Goal: Transaction & Acquisition: Purchase product/service

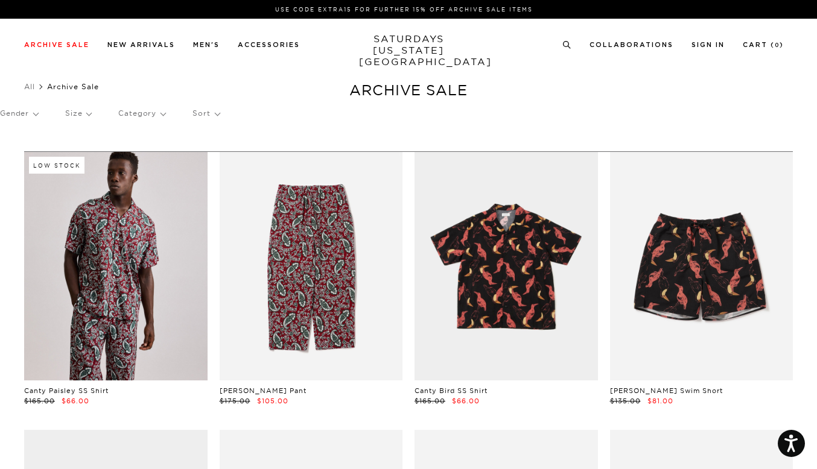
click at [36, 114] on p "Gender" at bounding box center [19, 114] width 38 height 28
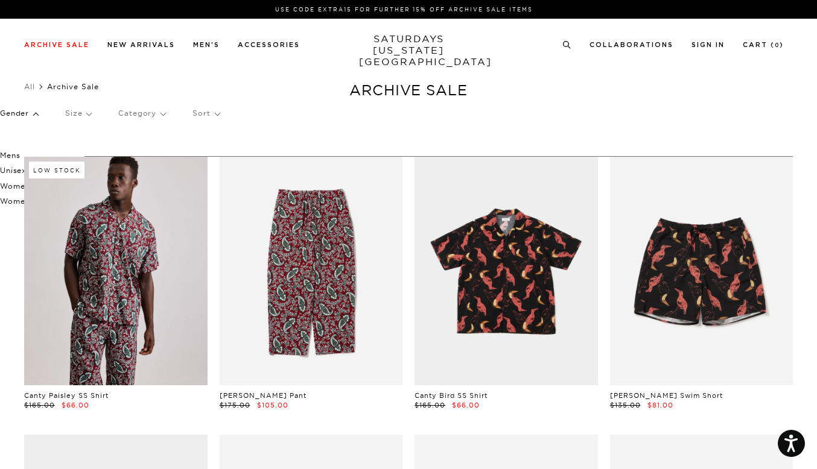
click at [14, 155] on p "Mens" at bounding box center [36, 156] width 72 height 16
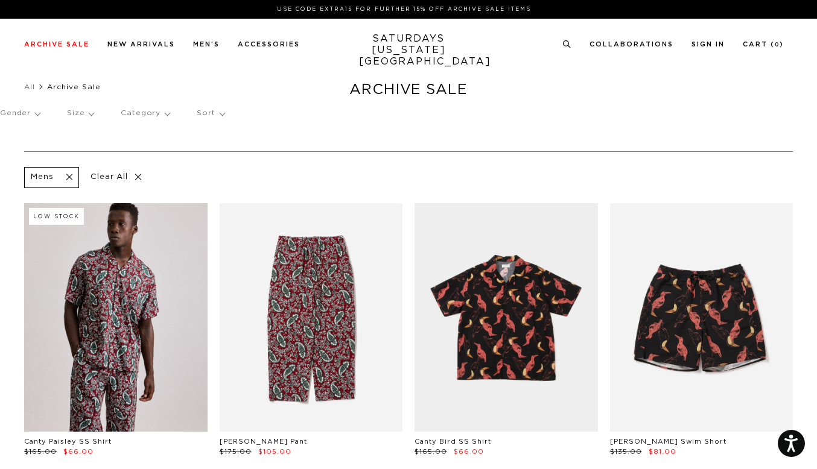
click at [89, 113] on p "Size" at bounding box center [80, 114] width 27 height 28
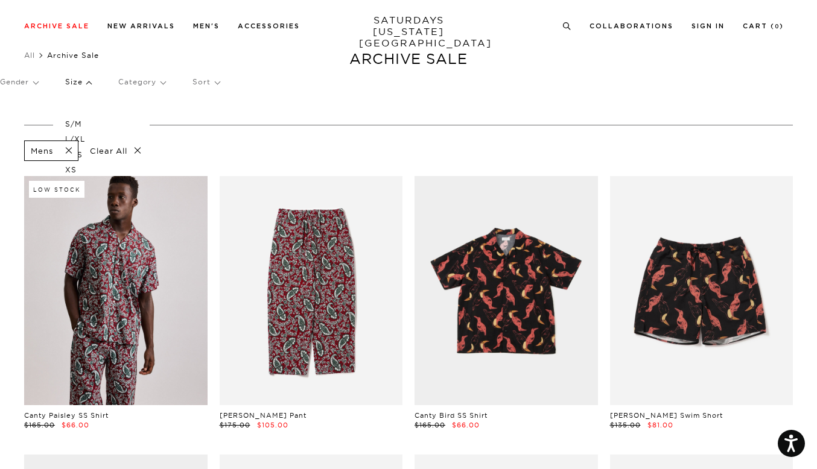
scroll to position [28, 0]
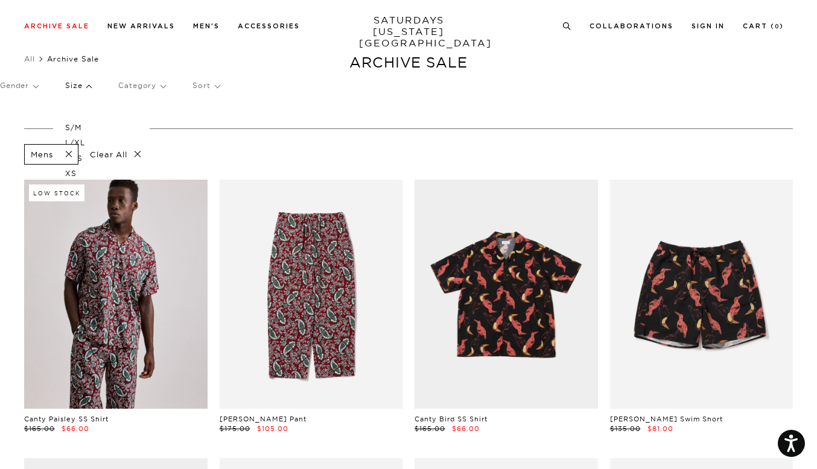
click at [80, 141] on p "L/XL" at bounding box center [101, 143] width 72 height 16
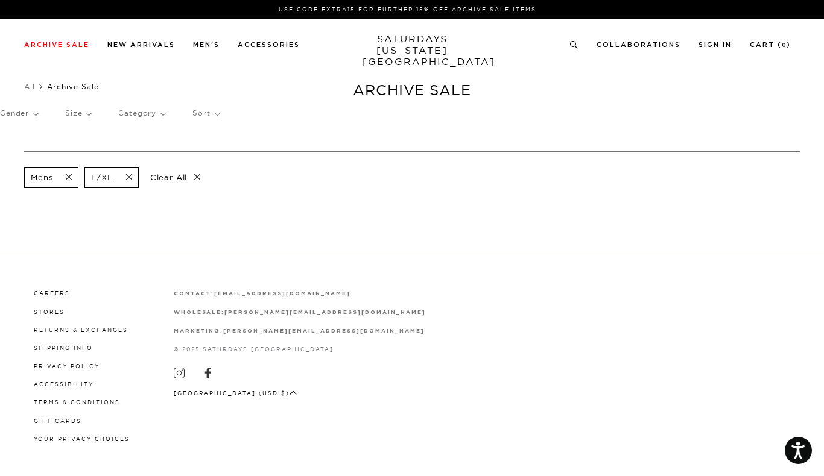
click at [212, 113] on p "Sort" at bounding box center [205, 114] width 27 height 28
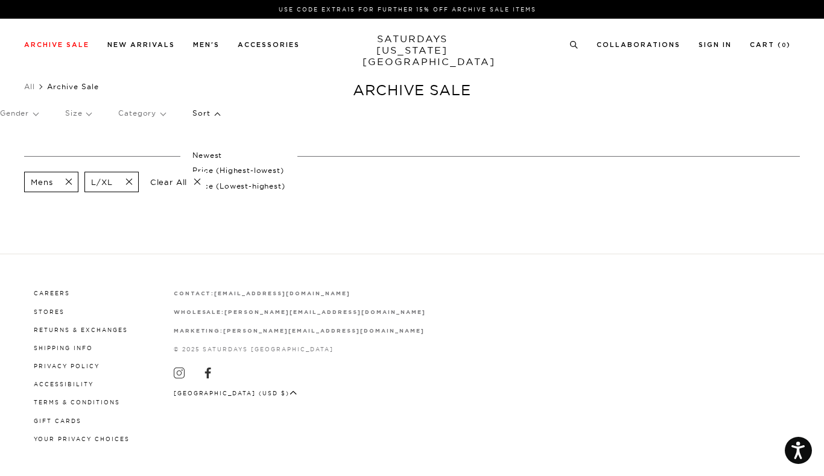
click at [250, 185] on p "Price (Lowest-highest)" at bounding box center [238, 187] width 92 height 16
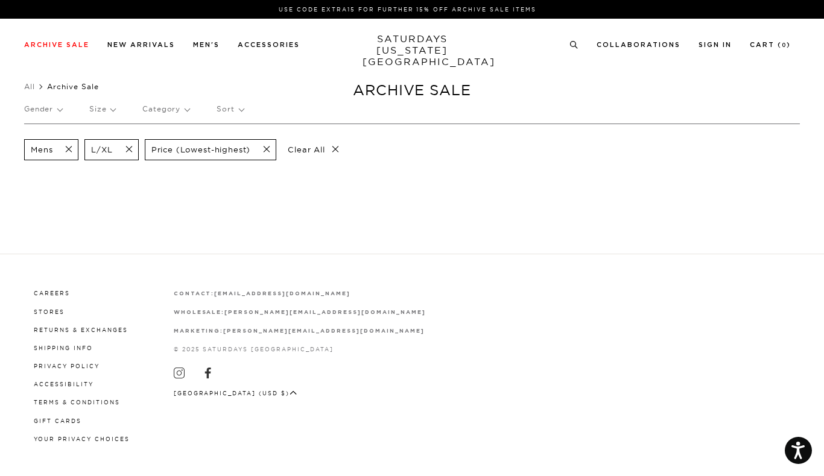
click at [246, 191] on section "Mens L/XL Price (Lowest-highest) Clear All" at bounding box center [412, 166] width 824 height 84
click at [268, 147] on span at bounding box center [262, 149] width 25 height 11
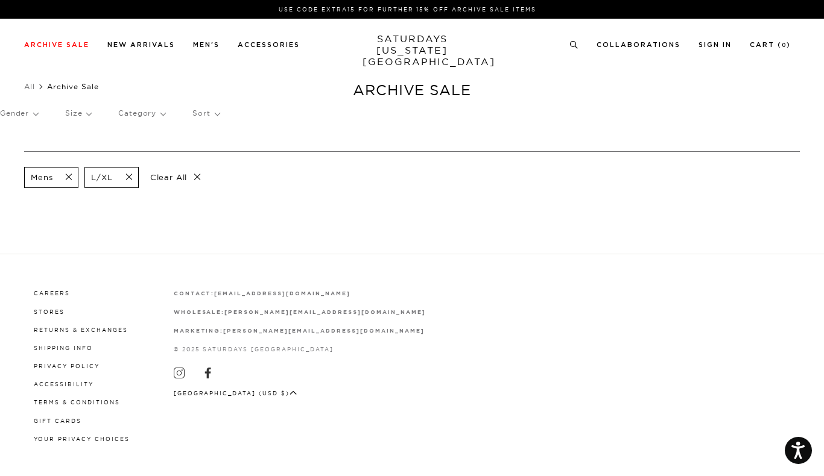
click at [129, 175] on span at bounding box center [125, 177] width 25 height 11
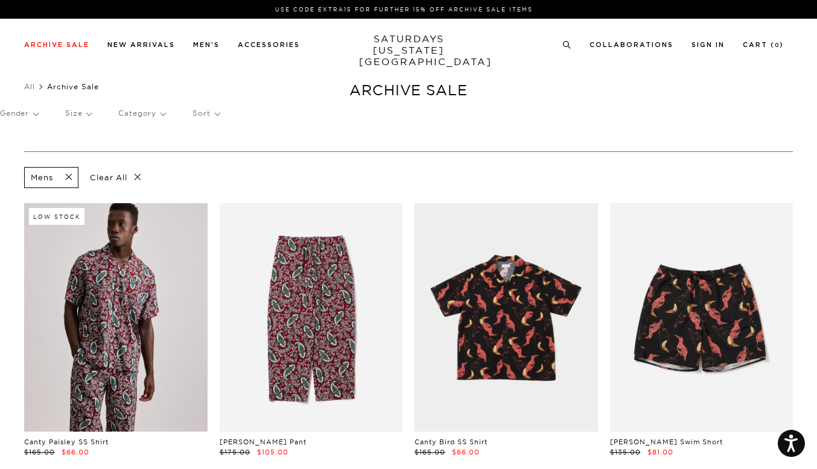
click at [138, 175] on p "Clear All" at bounding box center [115, 177] width 62 height 21
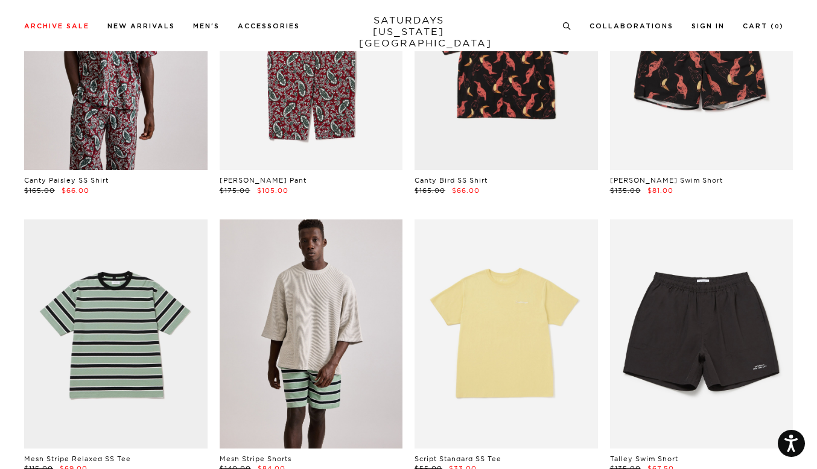
scroll to position [251, 0]
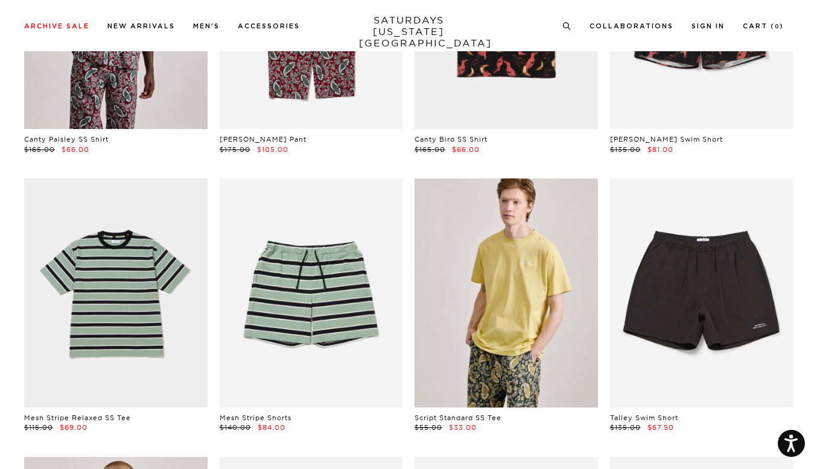
click at [490, 341] on link at bounding box center [505, 293] width 183 height 229
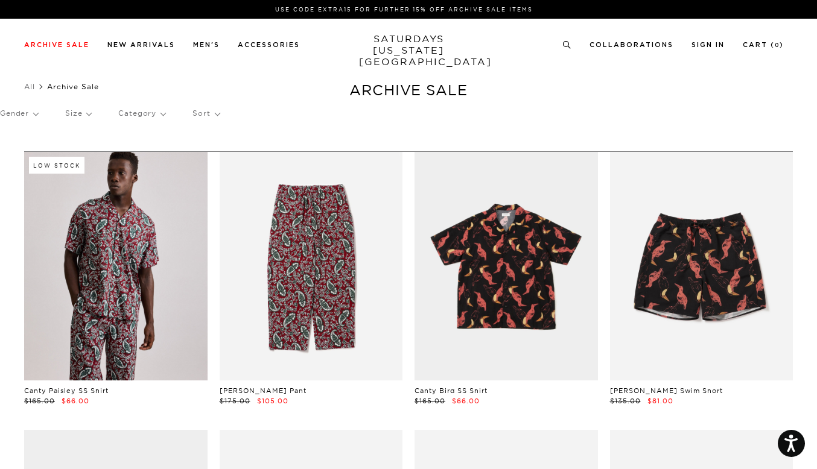
scroll to position [0, 0]
click at [37, 111] on p "Gender" at bounding box center [19, 114] width 38 height 28
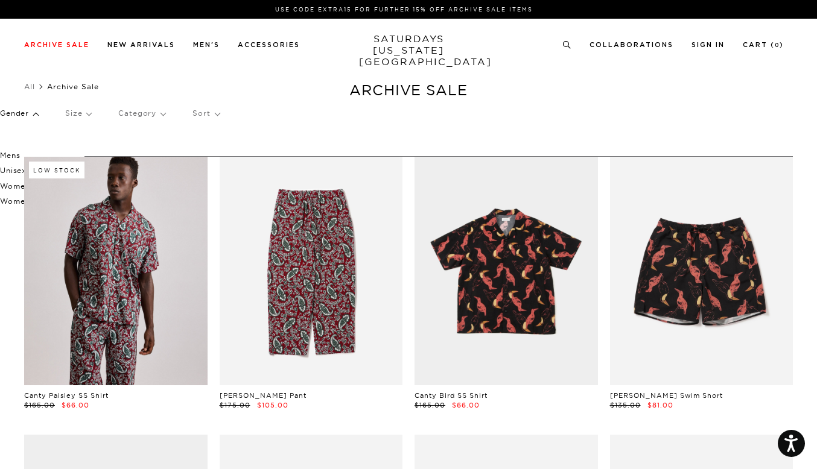
click at [16, 151] on p "Mens" at bounding box center [36, 156] width 72 height 16
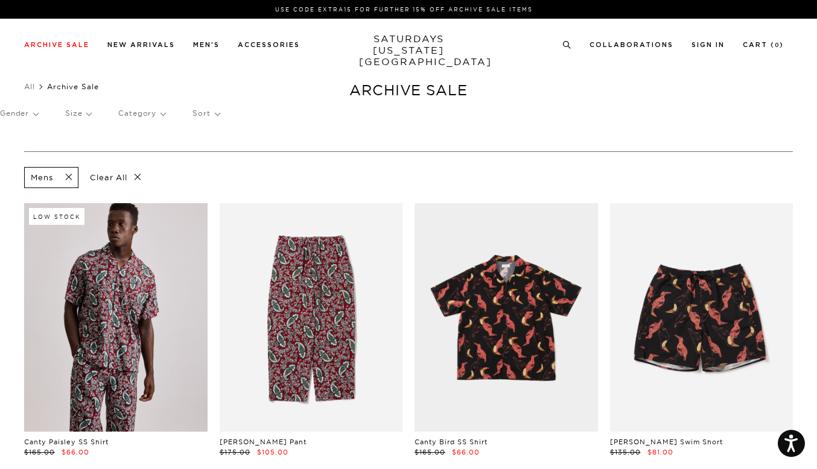
click at [81, 115] on p "Size" at bounding box center [78, 114] width 26 height 28
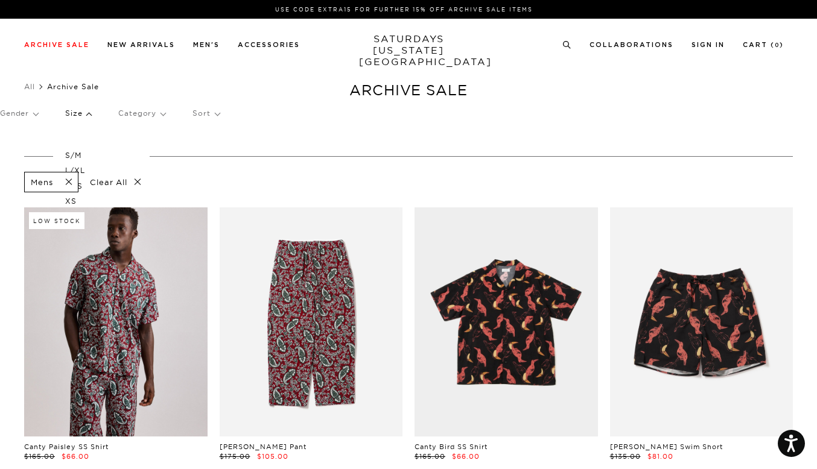
click at [81, 168] on p "L/XL" at bounding box center [101, 171] width 72 height 16
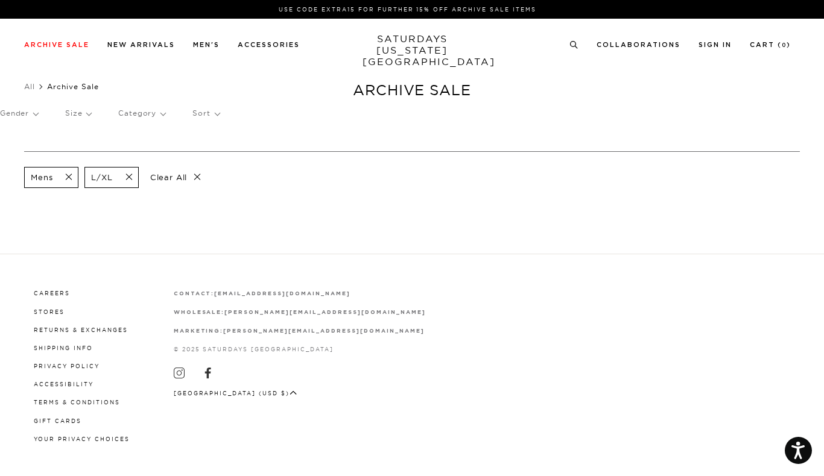
click at [214, 115] on p "Sort" at bounding box center [205, 114] width 27 height 28
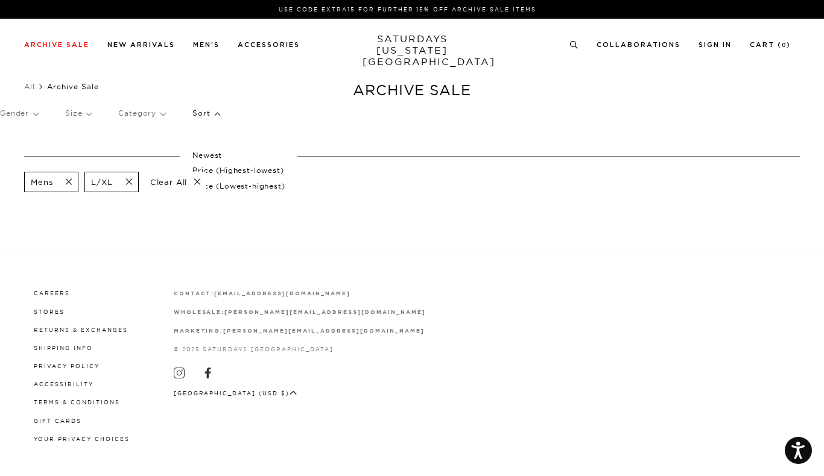
click at [250, 188] on p "Price (Lowest-highest)" at bounding box center [238, 187] width 92 height 16
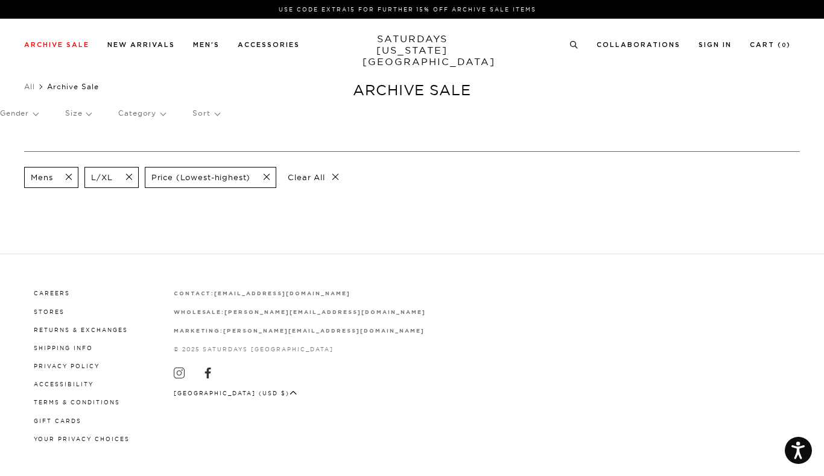
click at [425, 171] on div "Mens L/XL Price (Lowest-highest) Clear All" at bounding box center [412, 177] width 776 height 27
click at [795, 453] on icon "Open accessiBe: accessibility options, statement and help" at bounding box center [798, 450] width 14 height 19
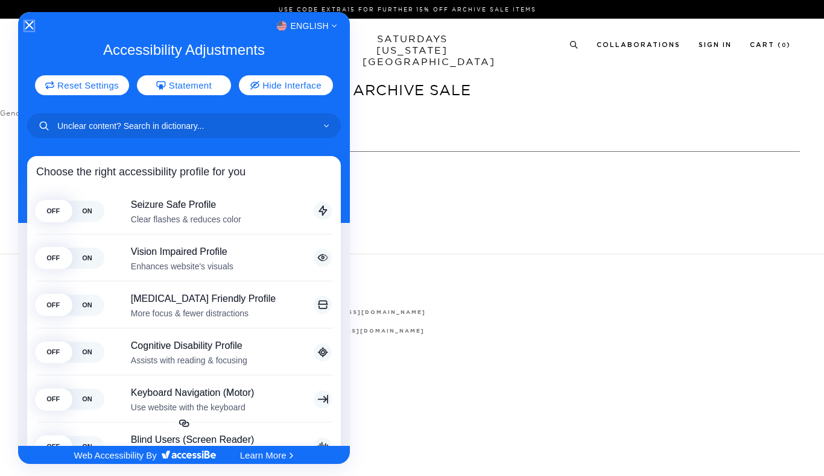
click at [30, 25] on icon "Close Accessibility Interface" at bounding box center [29, 25] width 8 height 8
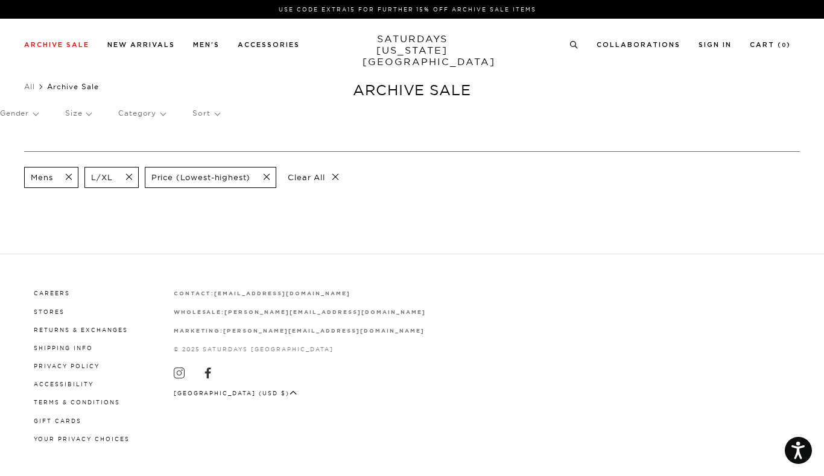
click at [83, 86] on span "Archive Sale" at bounding box center [73, 86] width 52 height 9
click at [28, 87] on link "All" at bounding box center [29, 86] width 11 height 9
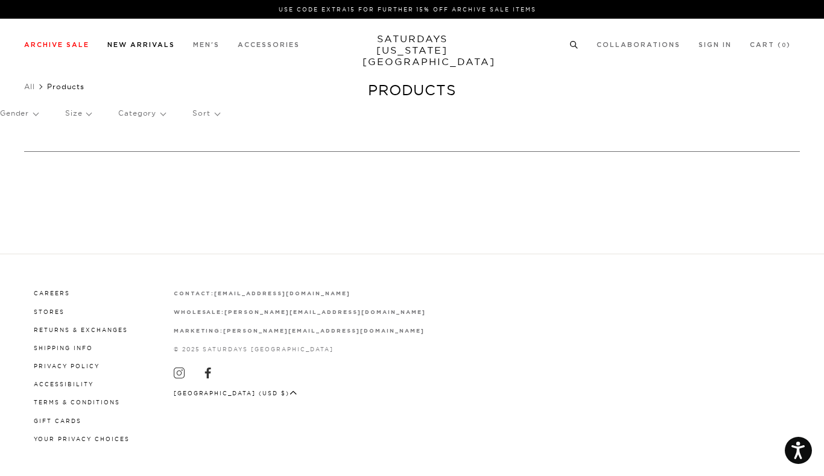
click at [128, 47] on link "New Arrivals" at bounding box center [141, 45] width 68 height 7
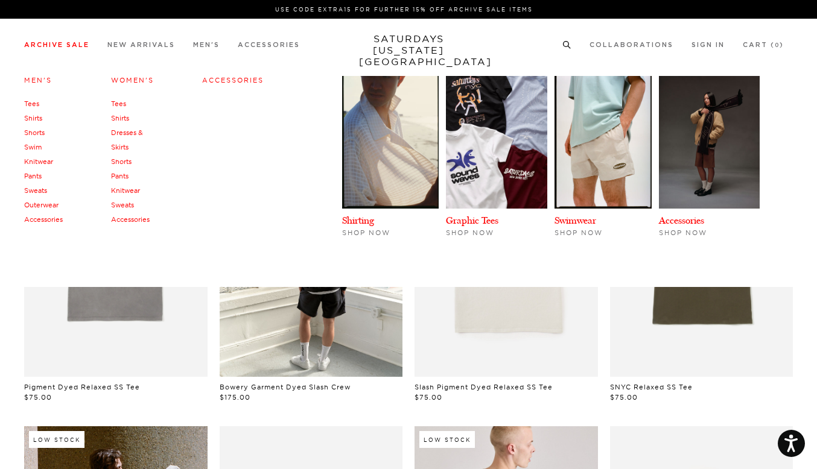
click at [72, 44] on link "Archive Sale" at bounding box center [56, 45] width 65 height 7
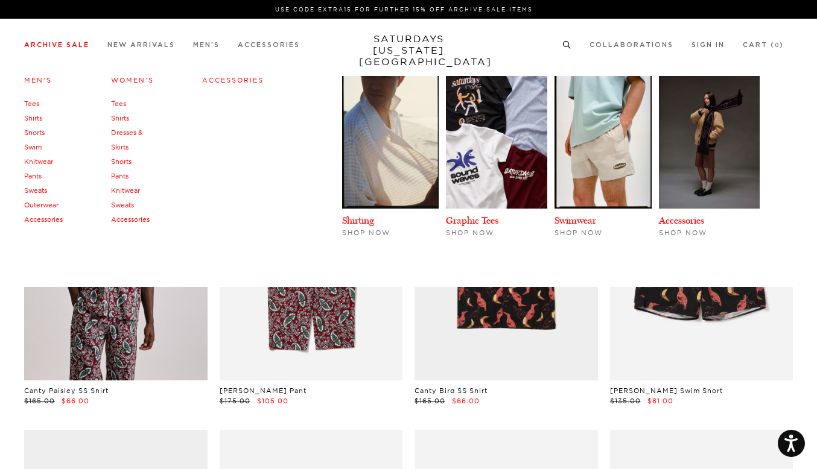
click at [37, 104] on link "Tees" at bounding box center [31, 104] width 15 height 8
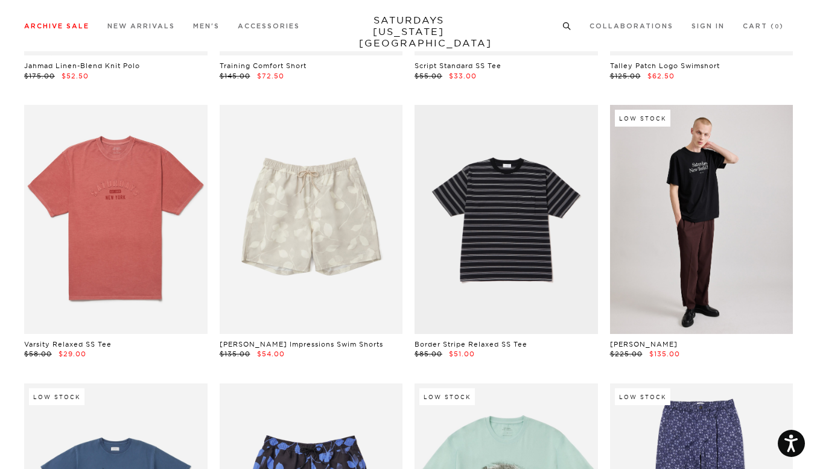
scroll to position [2552, 0]
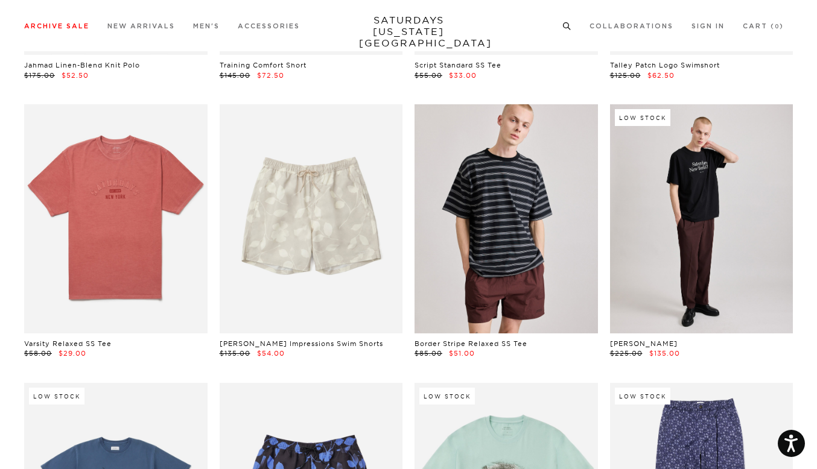
click at [511, 254] on link at bounding box center [505, 218] width 183 height 229
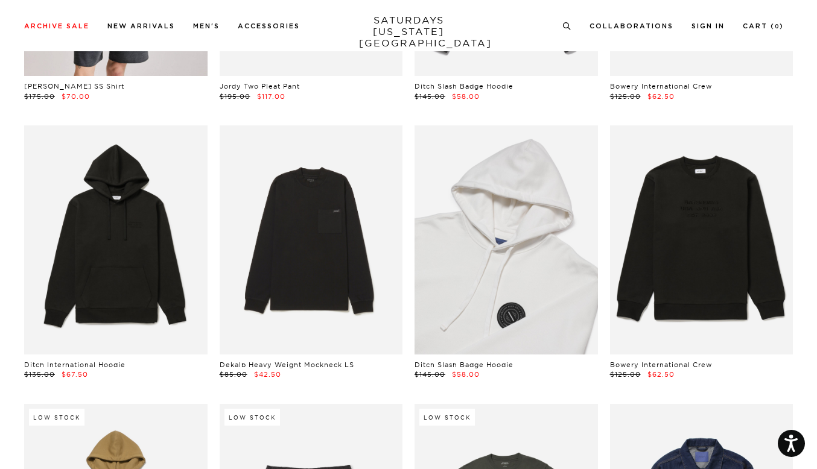
scroll to position [4205, 2]
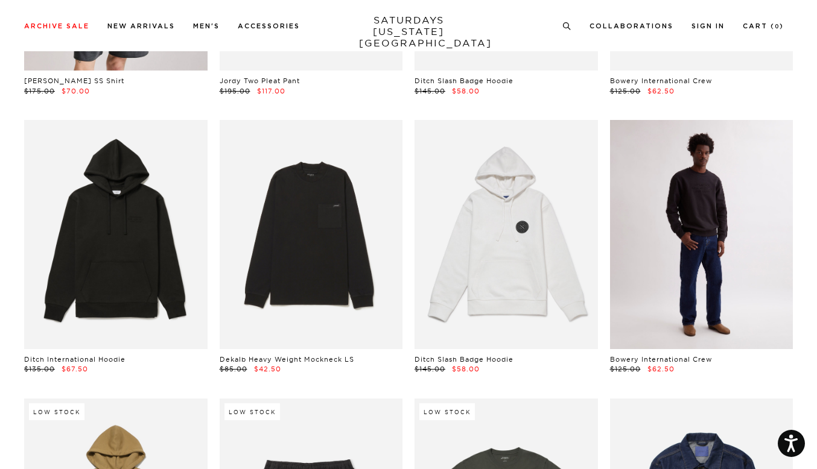
click at [702, 212] on link at bounding box center [701, 234] width 183 height 229
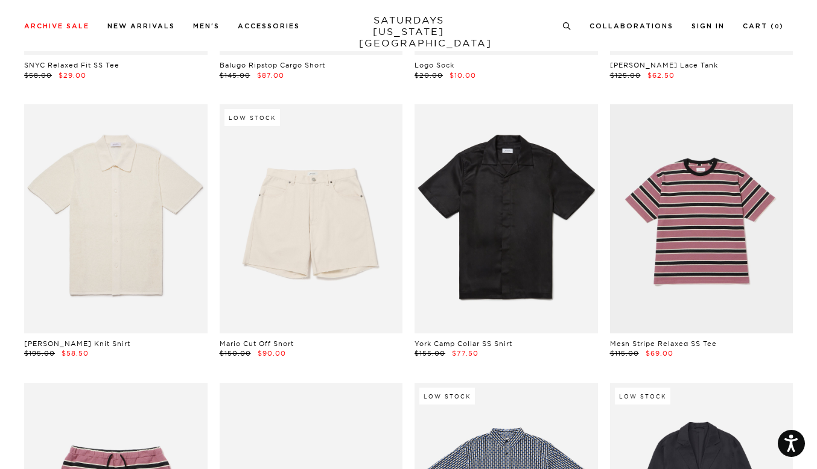
scroll to position [5633, 3]
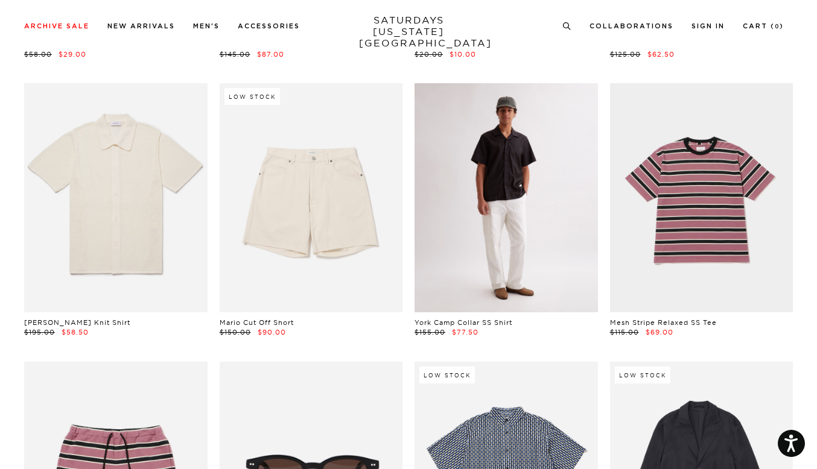
click at [505, 180] on link at bounding box center [505, 197] width 183 height 229
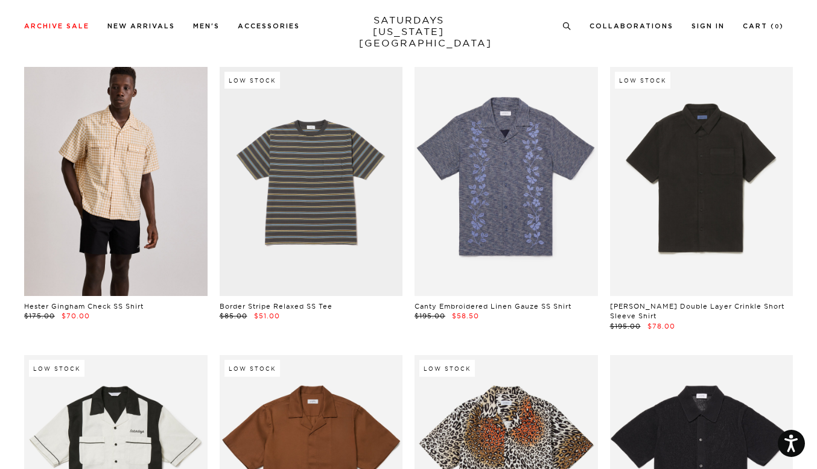
scroll to position [8711, 4]
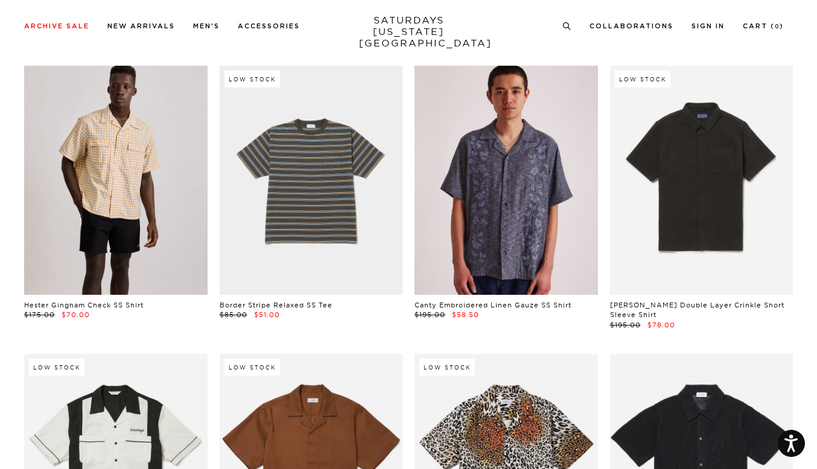
click at [508, 204] on link at bounding box center [505, 180] width 183 height 229
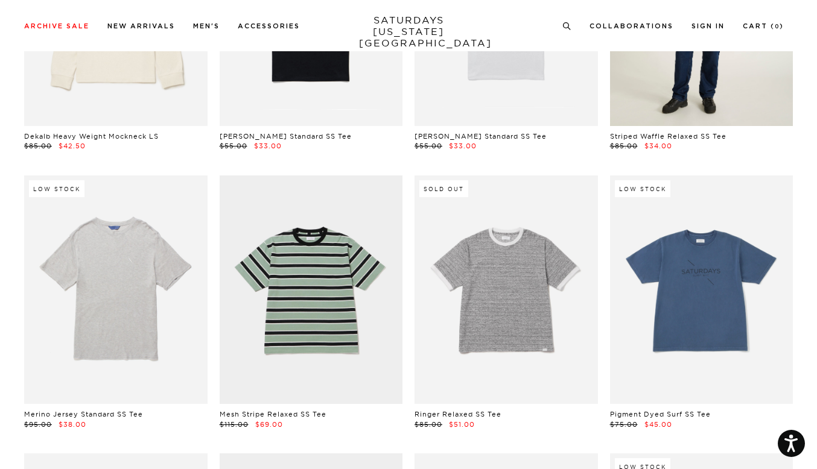
scroll to position [508, 0]
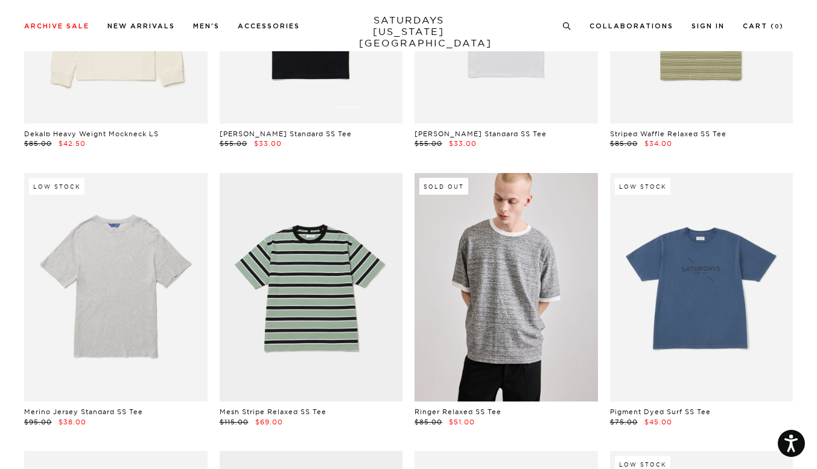
click at [542, 327] on link at bounding box center [505, 287] width 183 height 229
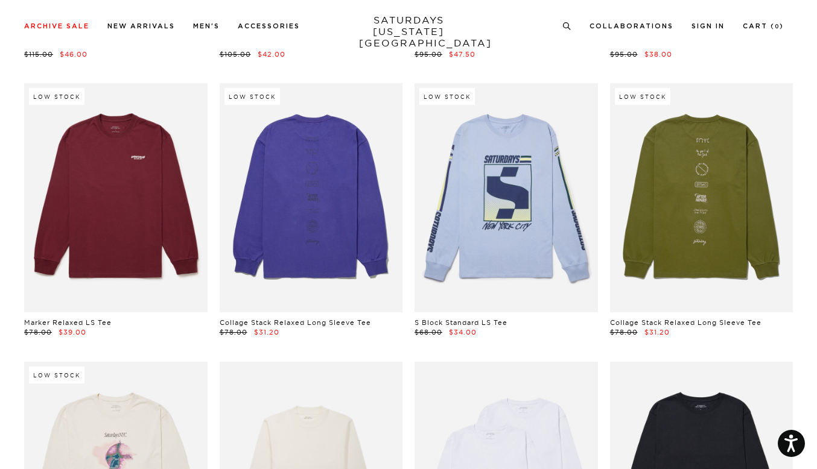
scroll to position [3088, 0]
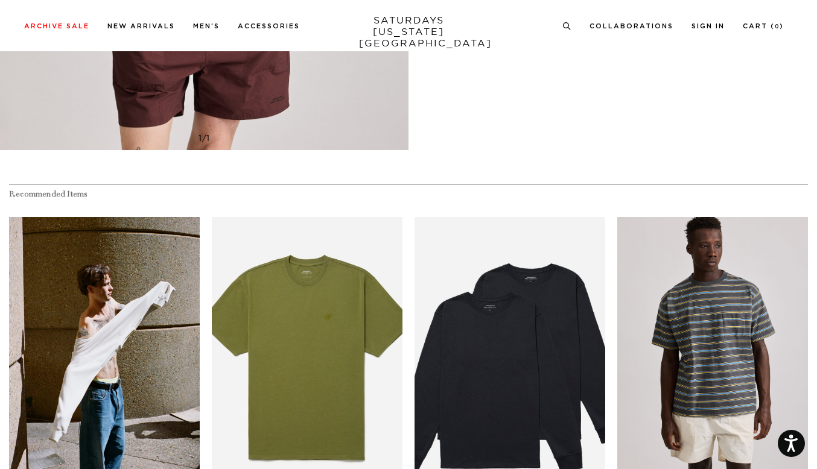
scroll to position [929, 0]
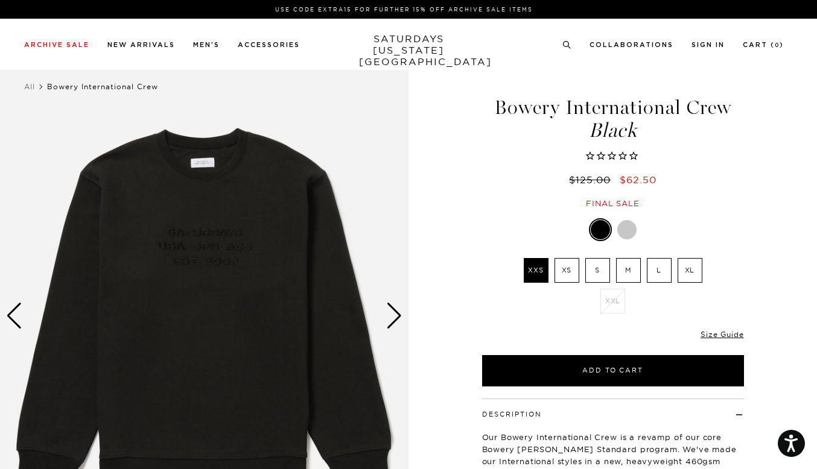
click at [198, 189] on img at bounding box center [204, 316] width 408 height 510
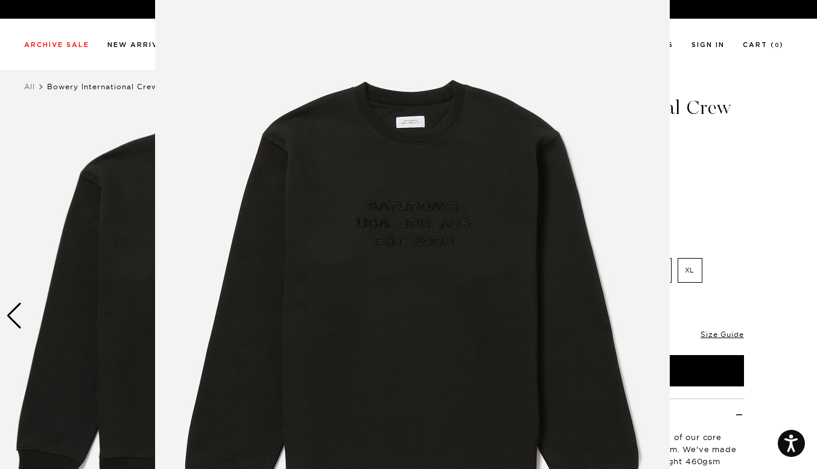
scroll to position [1, 0]
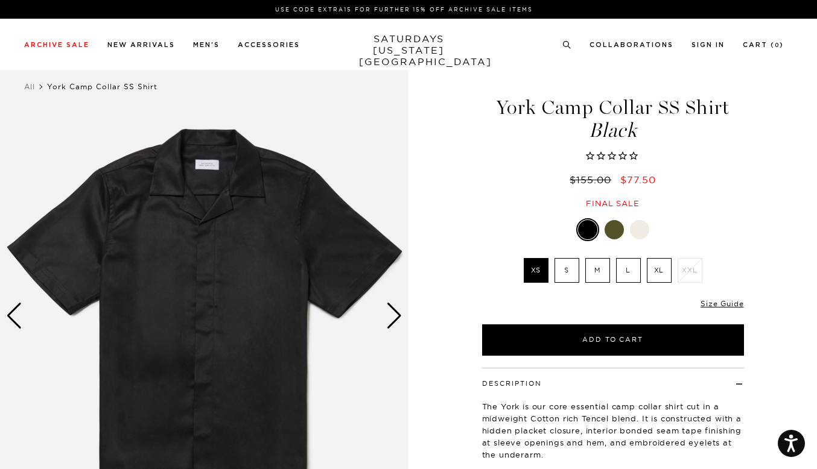
click at [177, 252] on img at bounding box center [204, 316] width 408 height 510
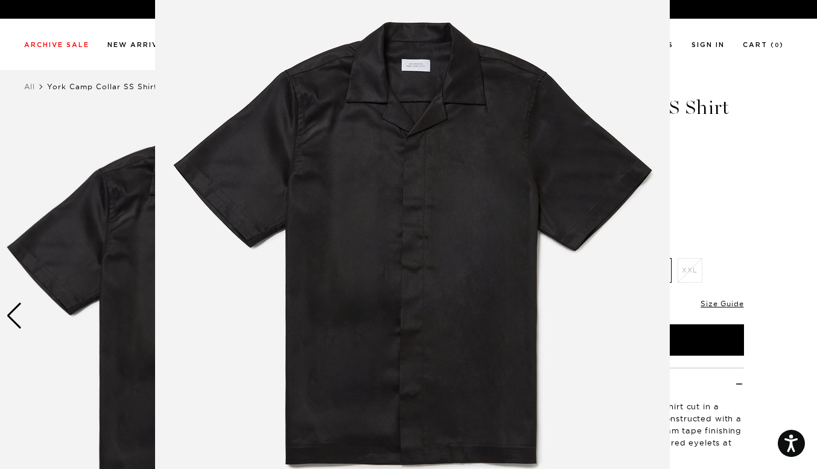
scroll to position [62, 0]
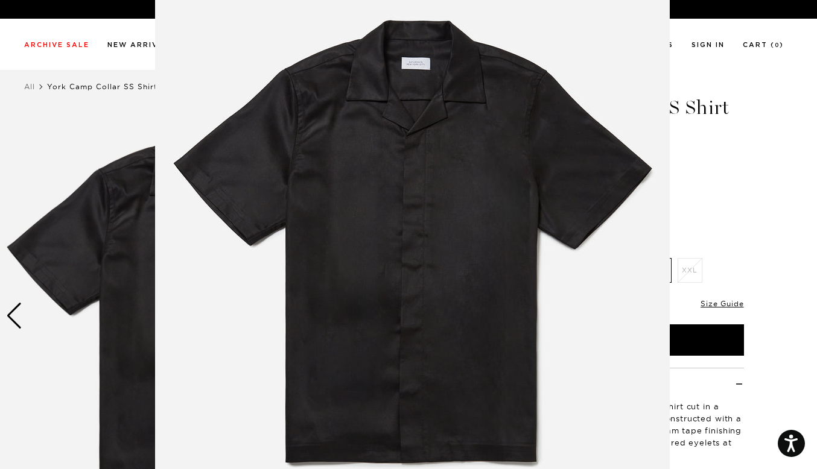
click at [763, 227] on figure at bounding box center [408, 234] width 817 height 469
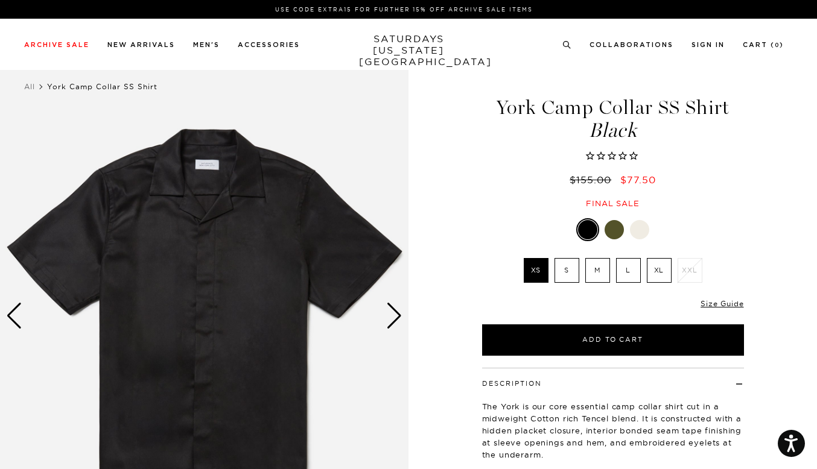
scroll to position [0, 0]
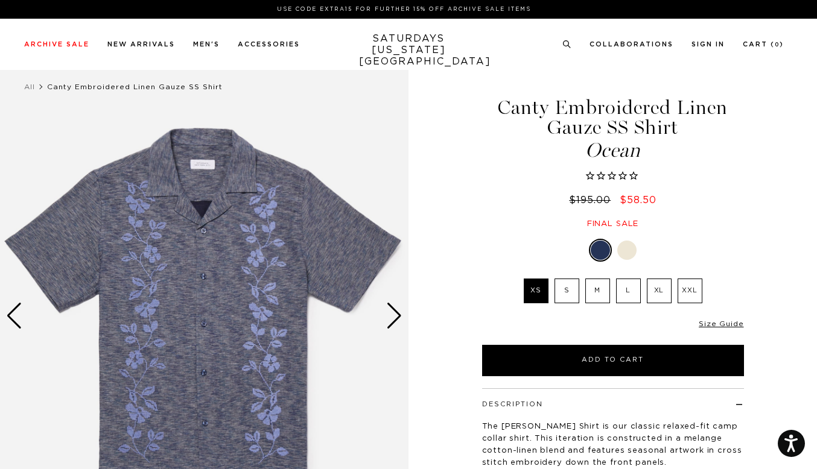
click at [254, 289] on img at bounding box center [204, 316] width 408 height 510
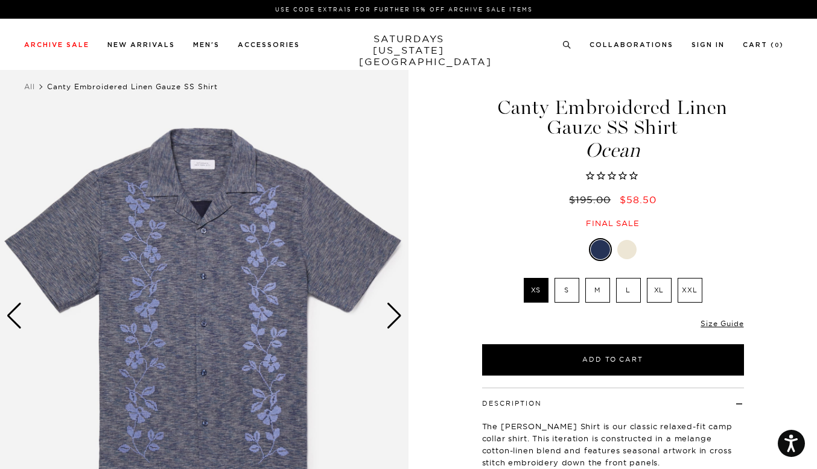
click at [217, 300] on img at bounding box center [204, 316] width 408 height 510
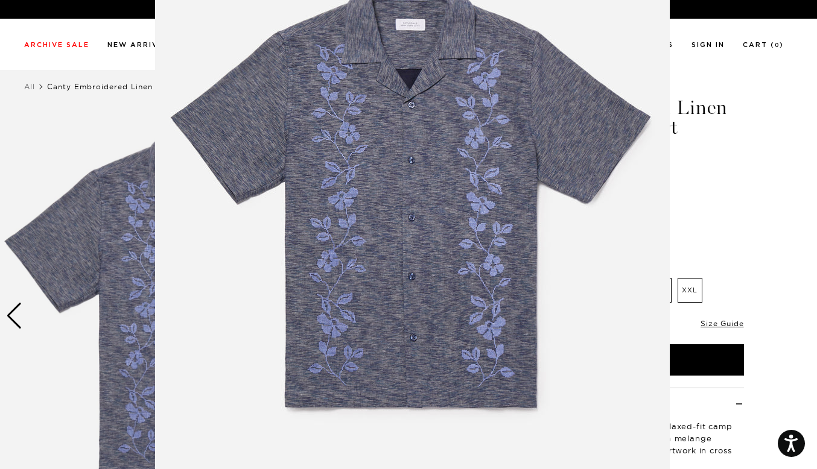
scroll to position [100, 0]
click at [482, 337] on img at bounding box center [412, 209] width 514 height 618
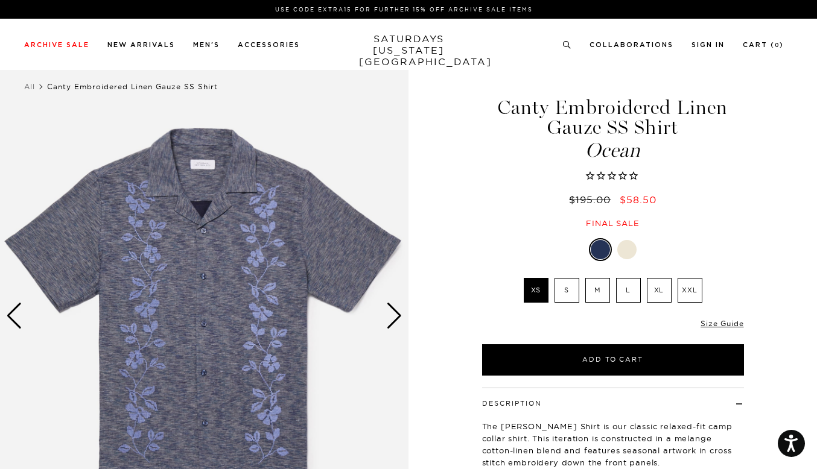
scroll to position [0, 0]
click at [397, 315] on div "Next slide" at bounding box center [394, 316] width 16 height 27
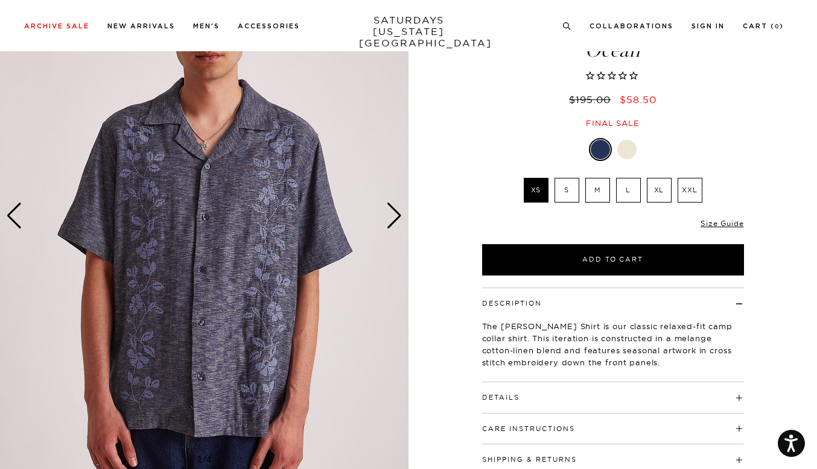
scroll to position [107, 0]
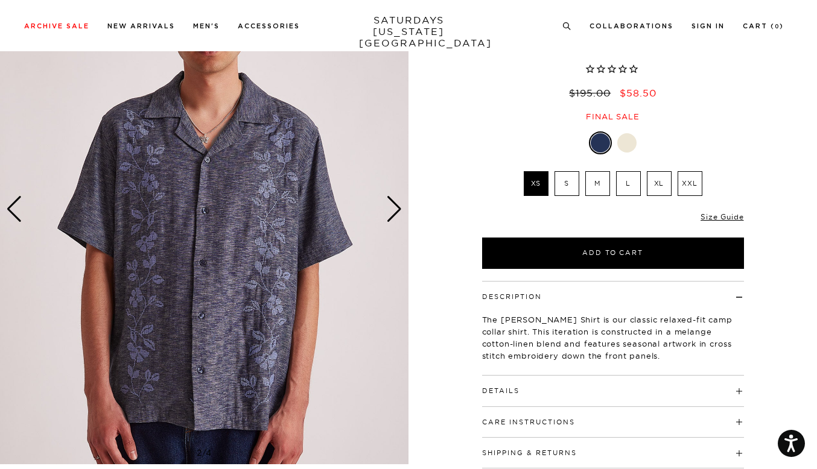
click at [395, 212] on div "Next slide" at bounding box center [394, 209] width 16 height 27
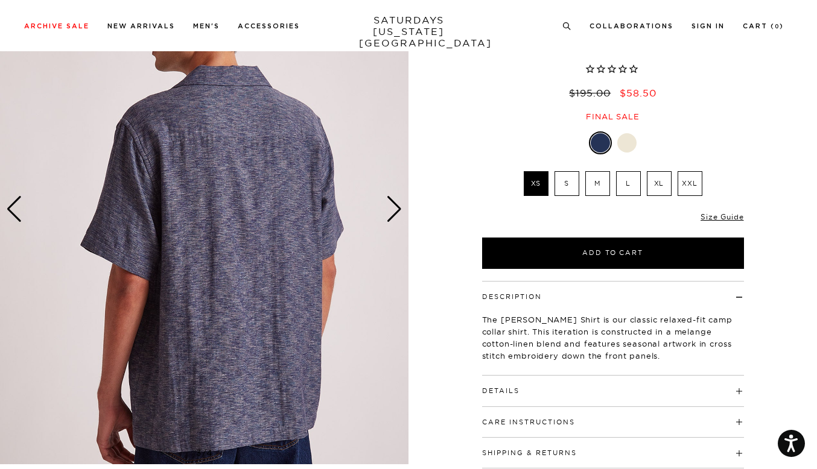
click at [395, 212] on div "Next slide" at bounding box center [394, 209] width 16 height 27
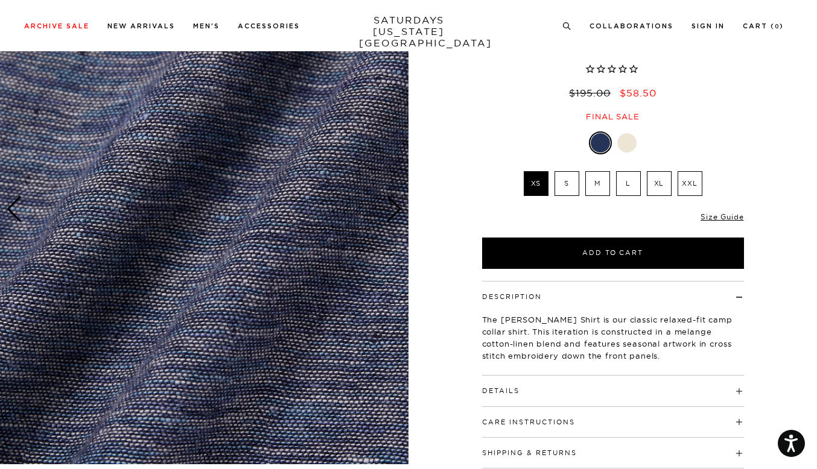
click at [395, 212] on div "Next slide" at bounding box center [394, 209] width 16 height 27
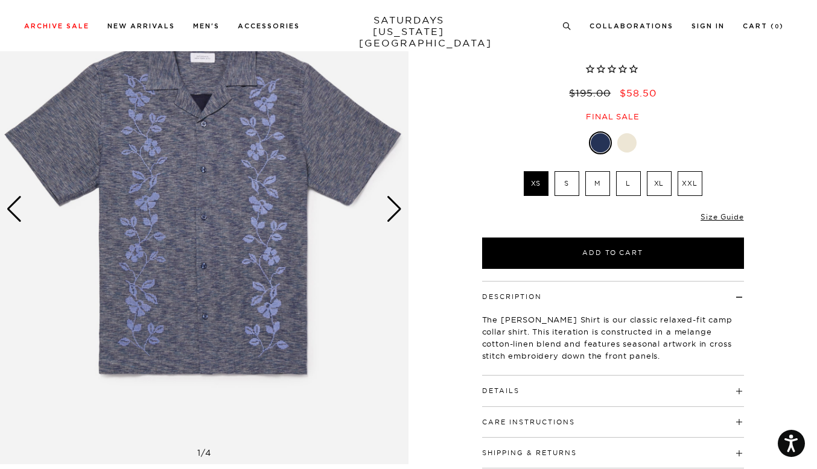
click at [393, 209] on div "Next slide" at bounding box center [394, 209] width 16 height 27
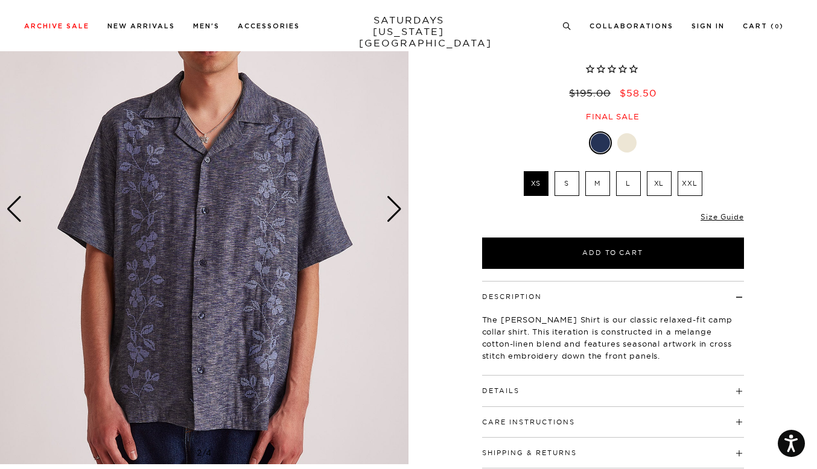
click at [658, 182] on label "XL" at bounding box center [658, 183] width 25 height 25
click at [0, 0] on input "XL" at bounding box center [0, 0] width 0 height 0
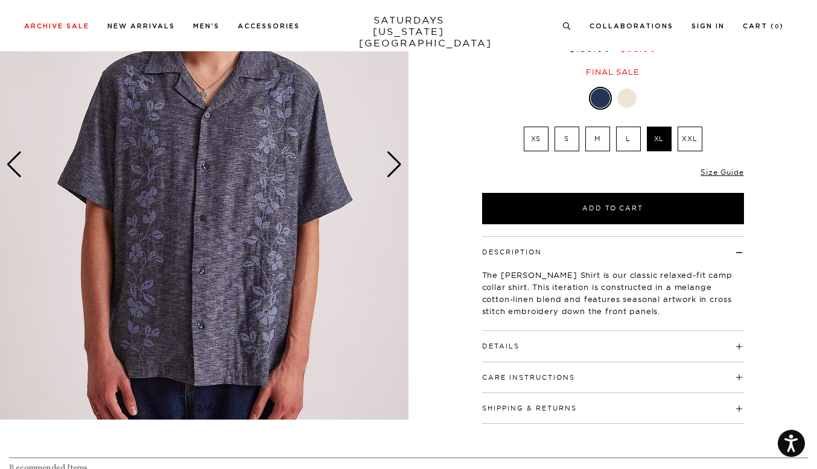
scroll to position [137, 1]
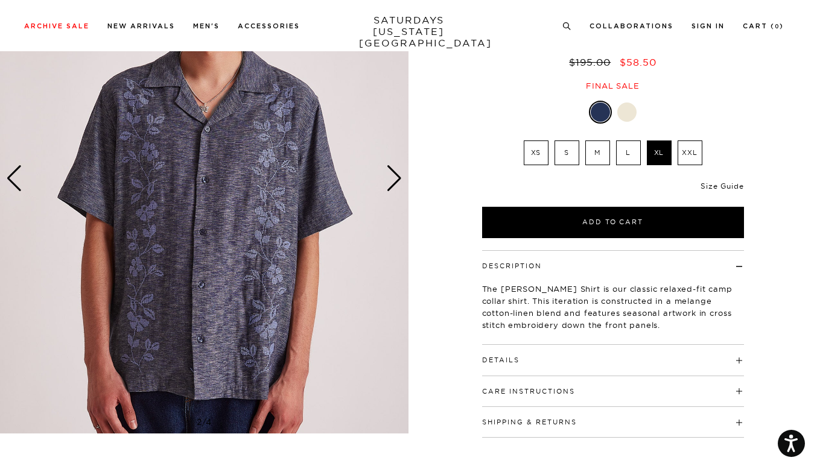
click at [715, 185] on link "Size Guide" at bounding box center [721, 186] width 43 height 9
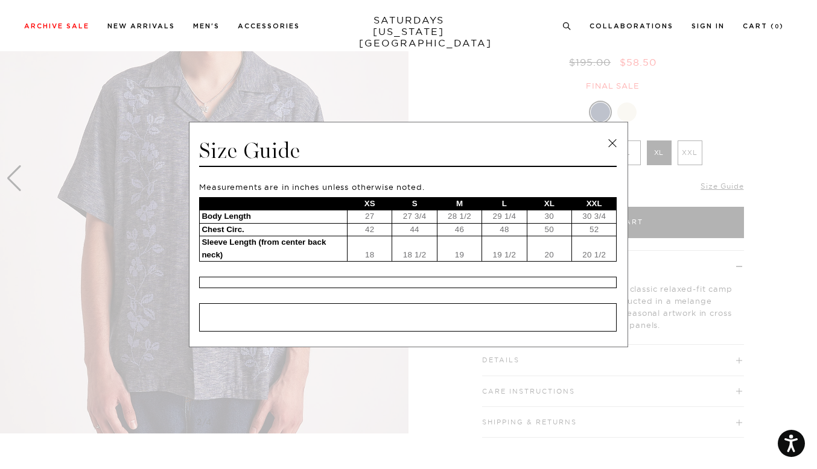
click at [763, 150] on span at bounding box center [404, 234] width 808 height 469
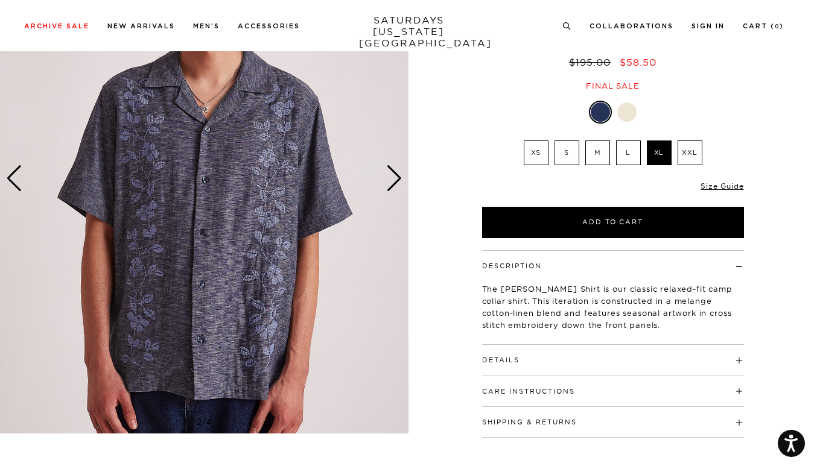
click at [685, 153] on label "XXL" at bounding box center [689, 153] width 25 height 25
click at [0, 0] on input "XXL" at bounding box center [0, 0] width 0 height 0
click at [624, 113] on div at bounding box center [626, 112] width 19 height 19
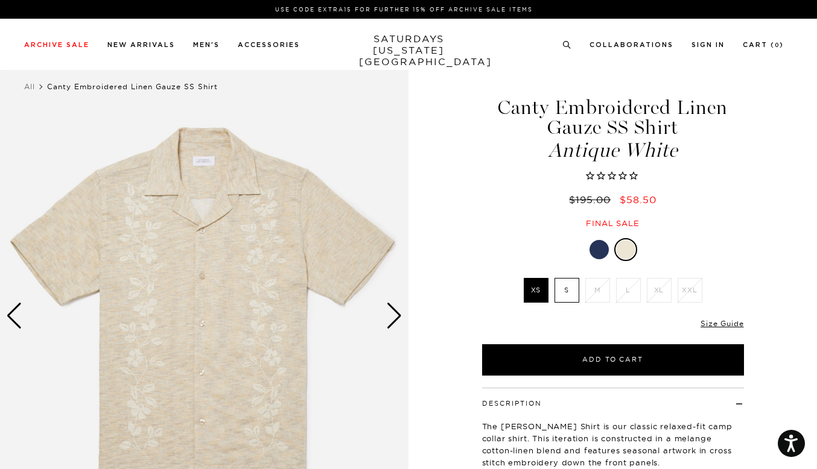
click at [594, 248] on div at bounding box center [598, 249] width 19 height 19
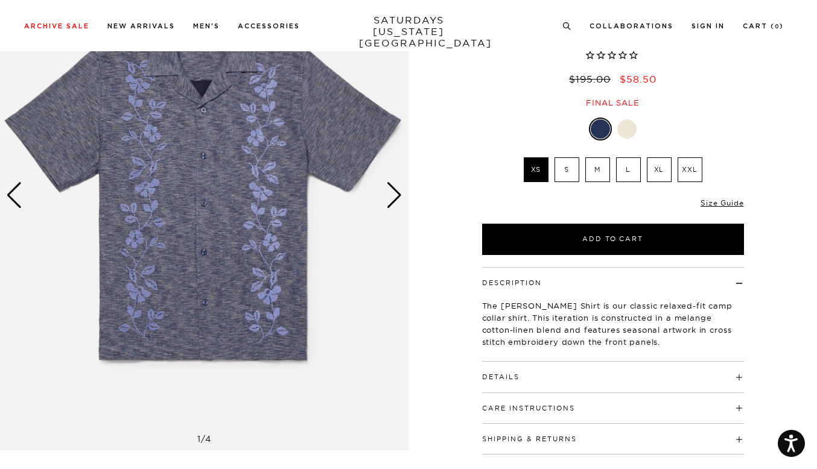
scroll to position [121, 0]
